Goal: Navigation & Orientation: Find specific page/section

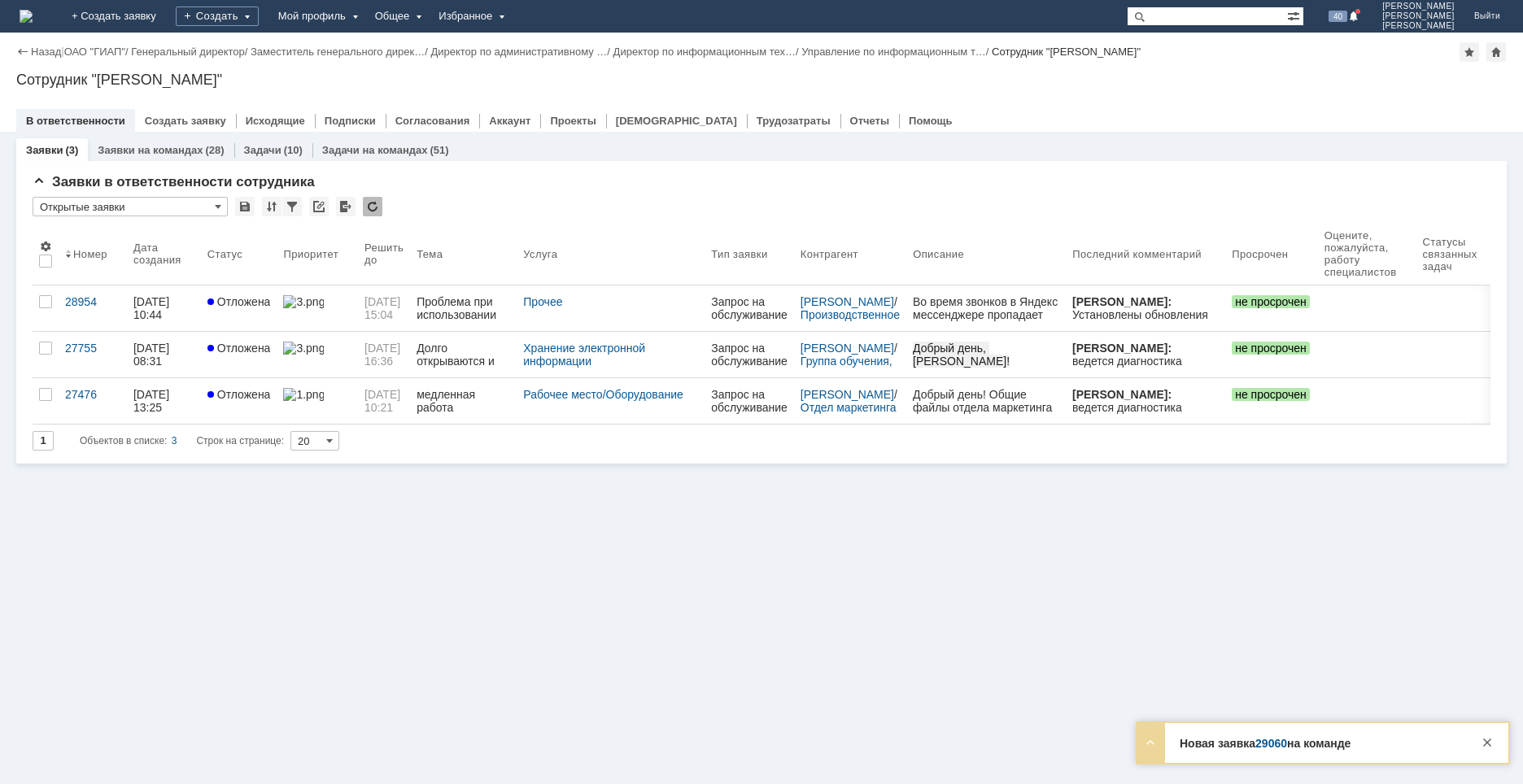
click at [1271, 740] on link "29060" at bounding box center [1271, 743] width 31 height 13
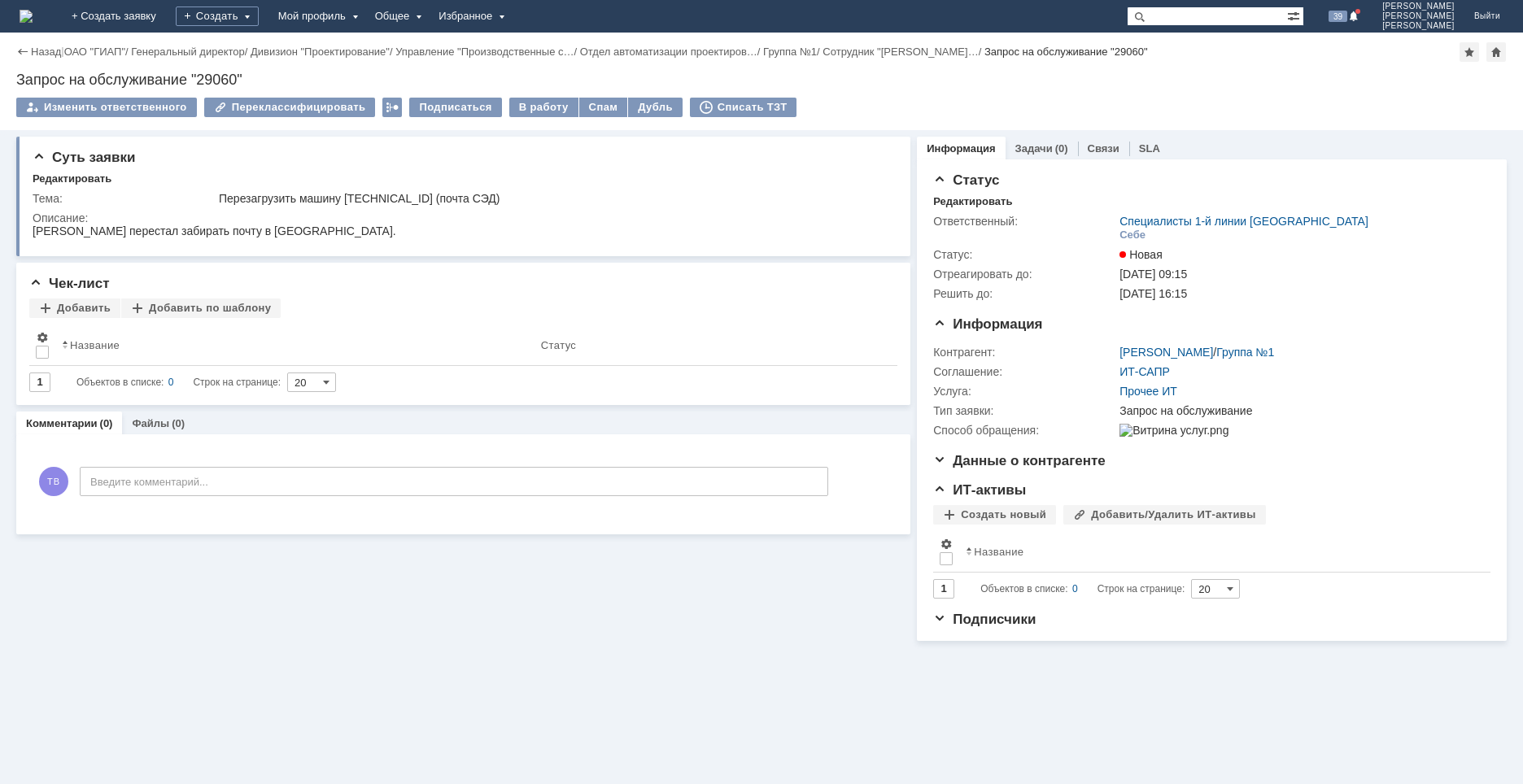
click at [32, 13] on img at bounding box center [25, 16] width 13 height 13
